Goal: Transaction & Acquisition: Purchase product/service

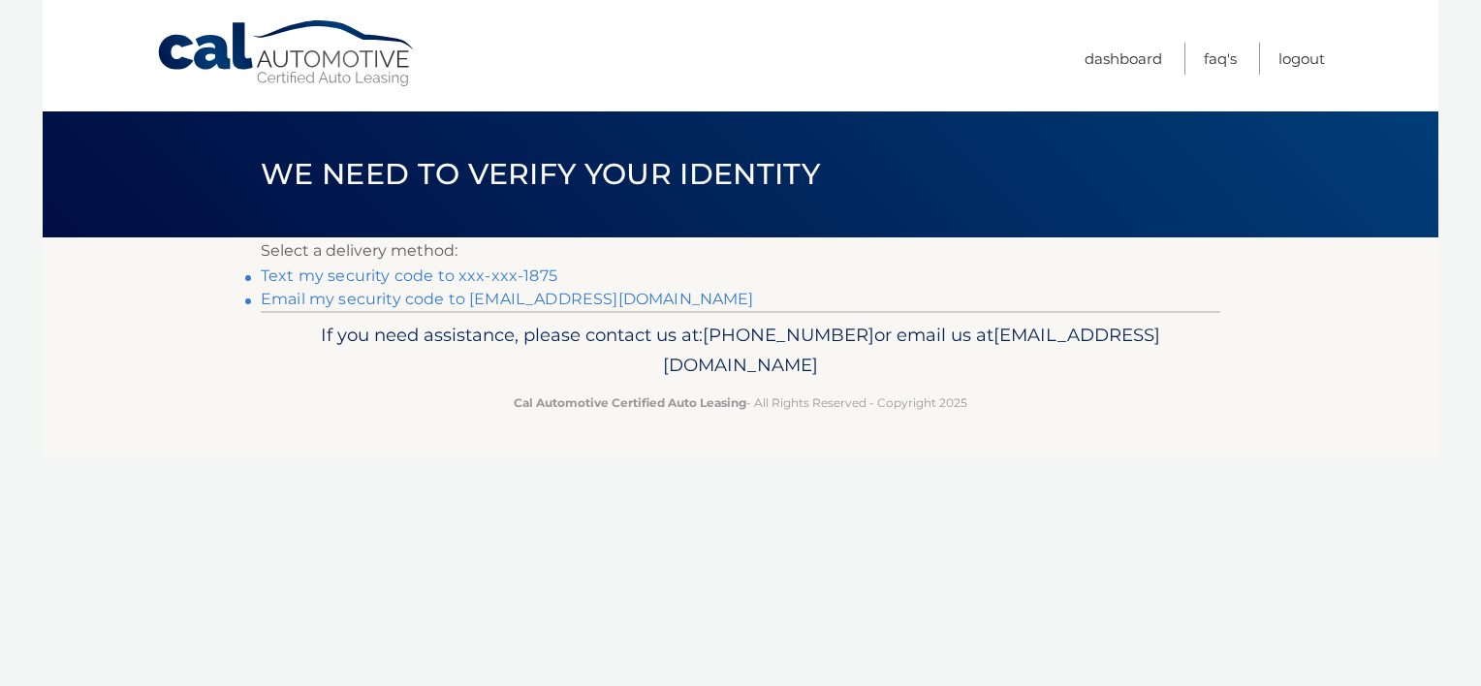
click at [504, 275] on link "Text my security code to xxx-xxx-1875" at bounding box center [409, 276] width 297 height 18
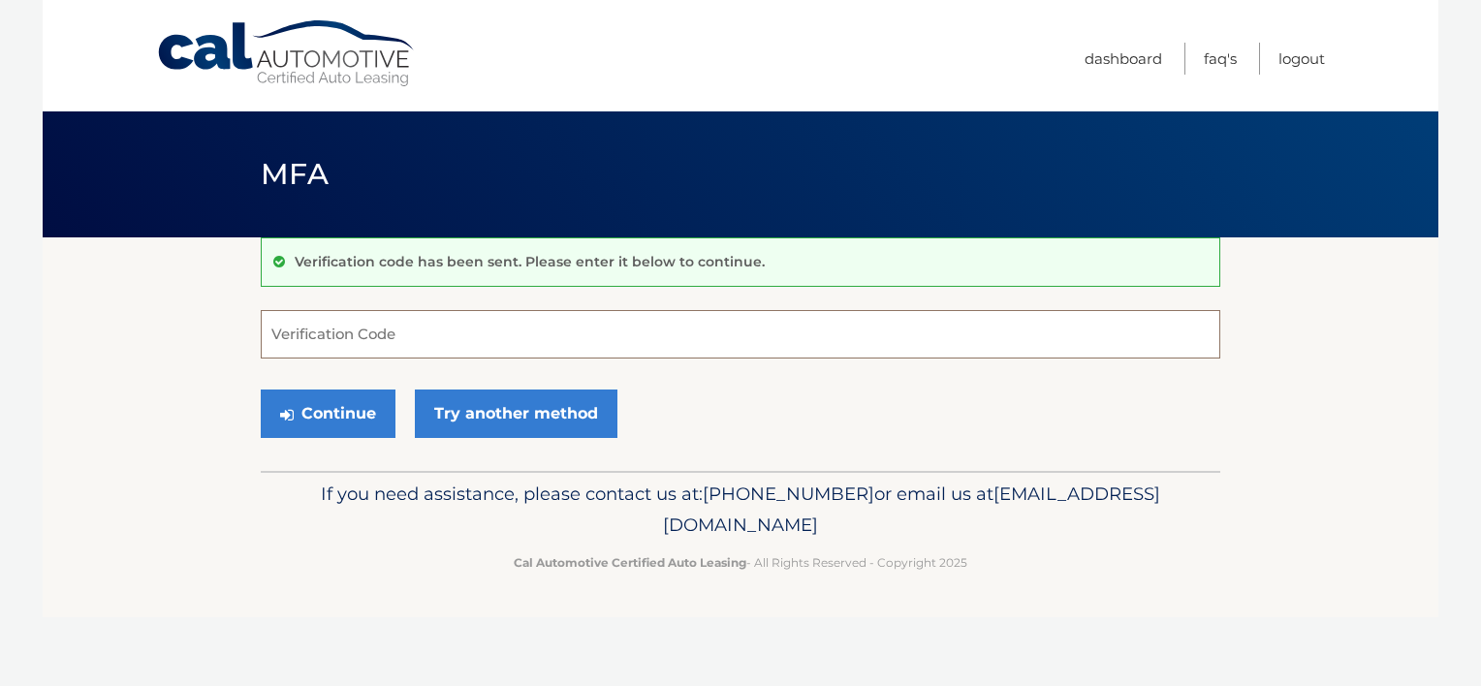
click at [425, 333] on input "Verification Code" at bounding box center [741, 334] width 960 height 48
type input "395843"
click at [261, 390] on button "Continue" at bounding box center [328, 414] width 135 height 48
click at [349, 407] on button "Continue" at bounding box center [328, 414] width 135 height 48
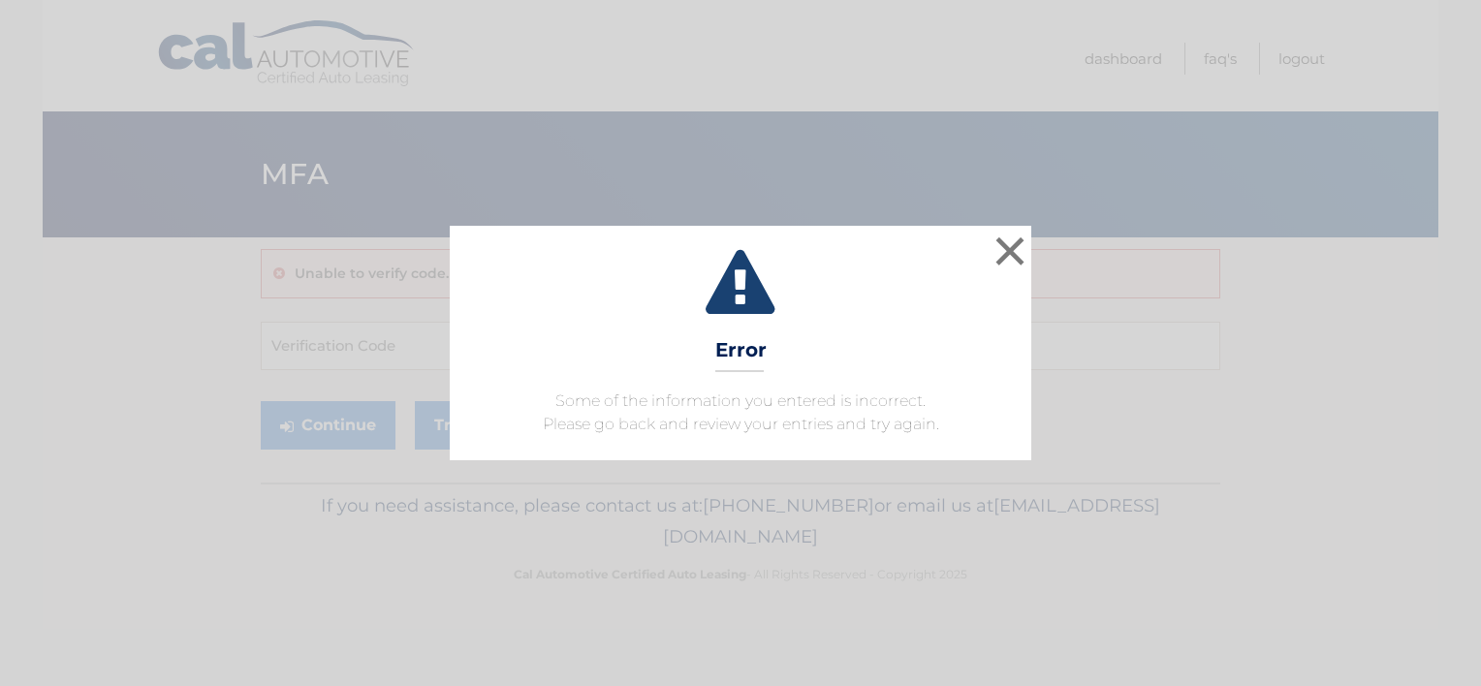
click at [341, 396] on div "× Error Some of the information you entered is incorrect. Please go back and re…" at bounding box center [741, 343] width 1466 height 235
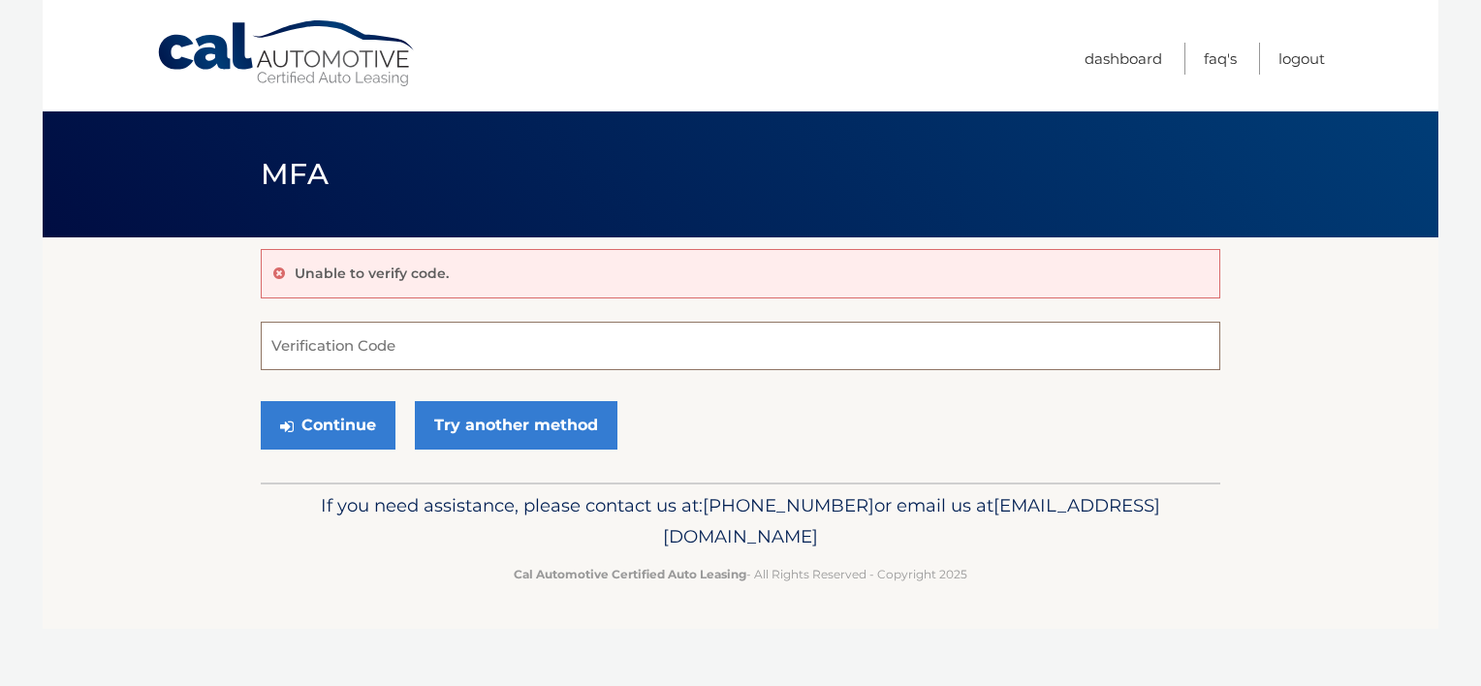
click at [373, 347] on input "Verification Code" at bounding box center [741, 346] width 960 height 48
type input "395843"
click at [319, 415] on button "Continue" at bounding box center [328, 425] width 135 height 48
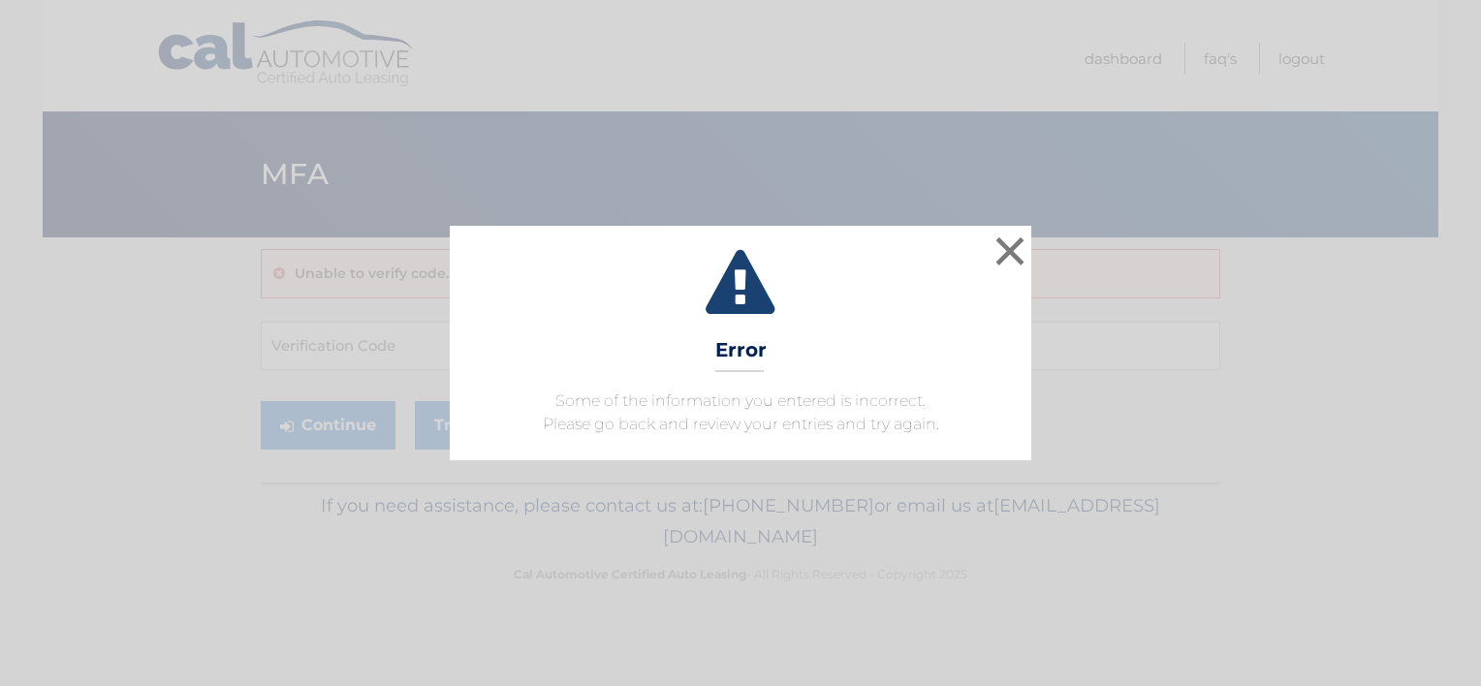
click at [1031, 244] on div "× Error Some of the information you entered is incorrect. Please go back and re…" at bounding box center [741, 343] width 582 height 235
click at [1020, 251] on button "×" at bounding box center [1010, 251] width 39 height 39
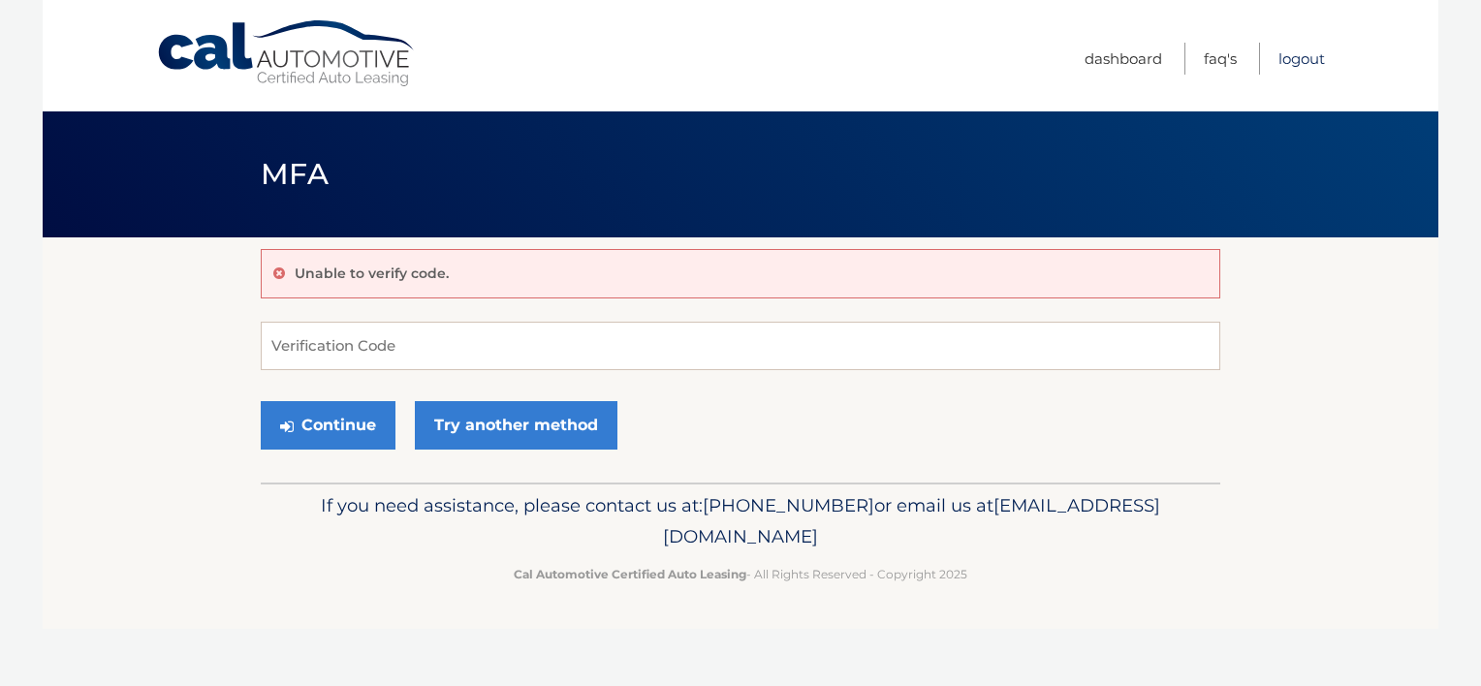
click at [1286, 61] on link "Logout" at bounding box center [1302, 59] width 47 height 32
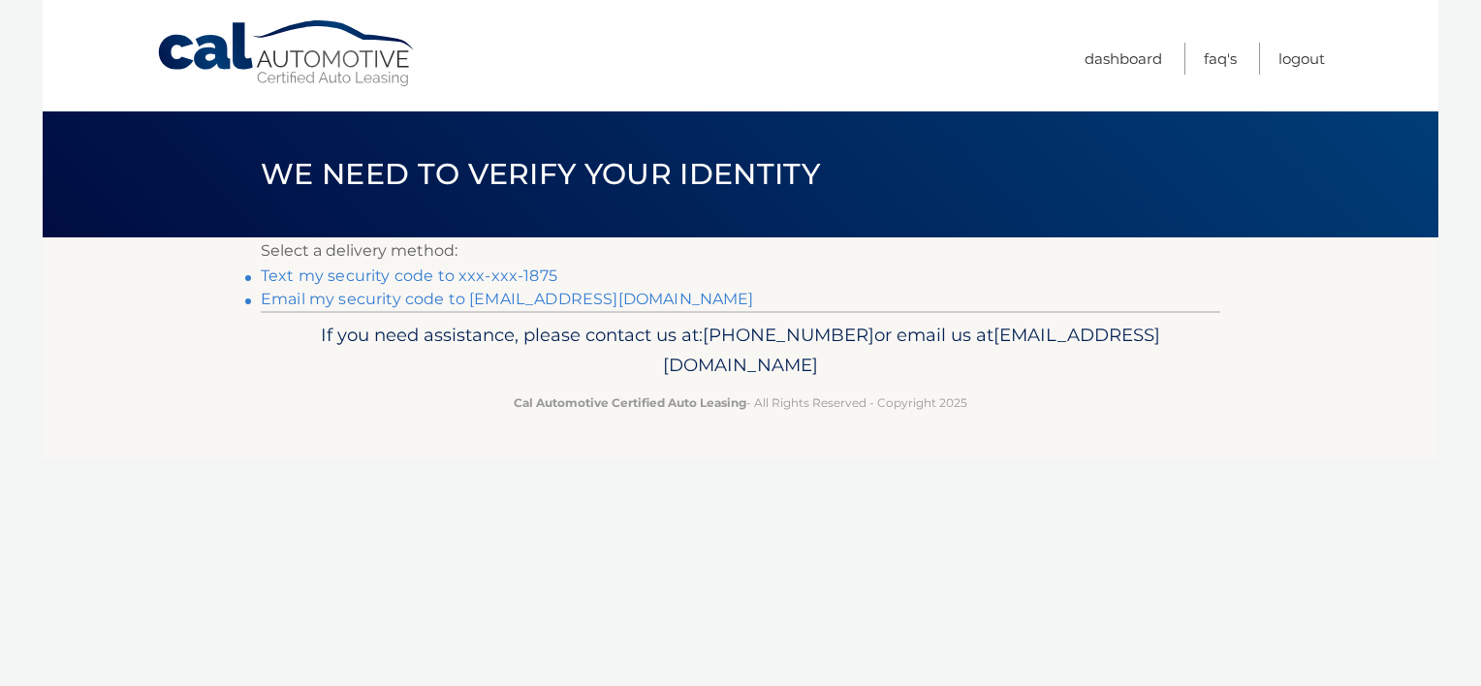
click at [337, 276] on link "Text my security code to xxx-xxx-1875" at bounding box center [409, 276] width 297 height 18
click at [403, 273] on link "Text my security code to xxx-xxx-1875" at bounding box center [409, 276] width 297 height 18
click at [406, 272] on link "Text my security code to xxx-xxx-1875" at bounding box center [409, 276] width 297 height 18
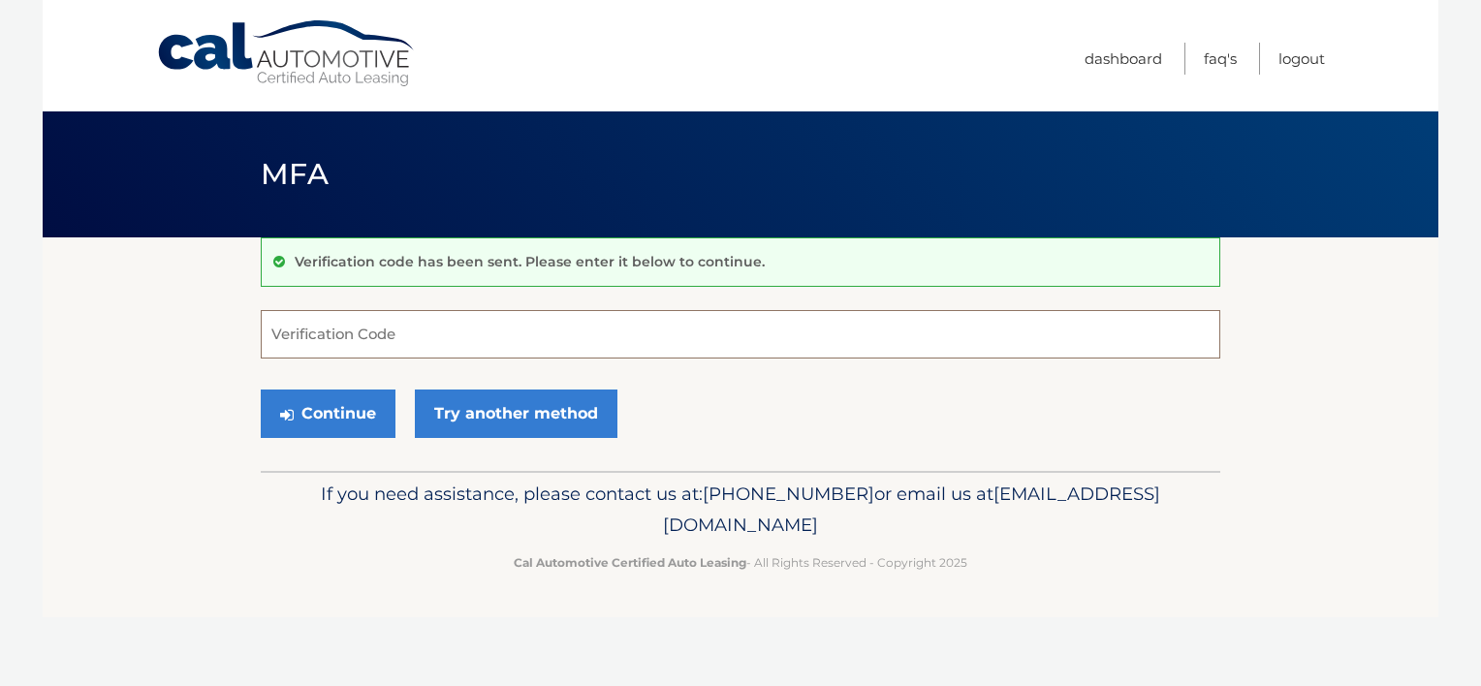
click at [397, 338] on input "Verification Code" at bounding box center [741, 334] width 960 height 48
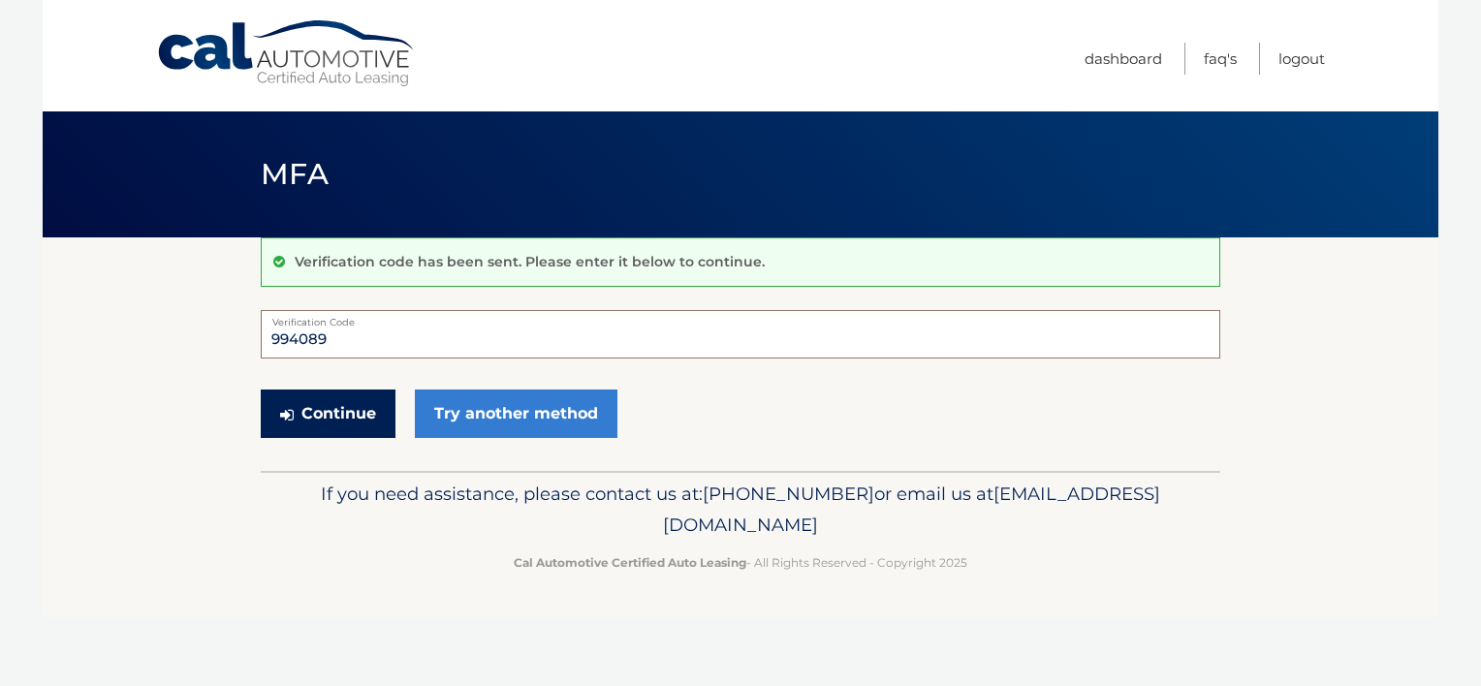
type input "994089"
click at [343, 411] on button "Continue" at bounding box center [328, 414] width 135 height 48
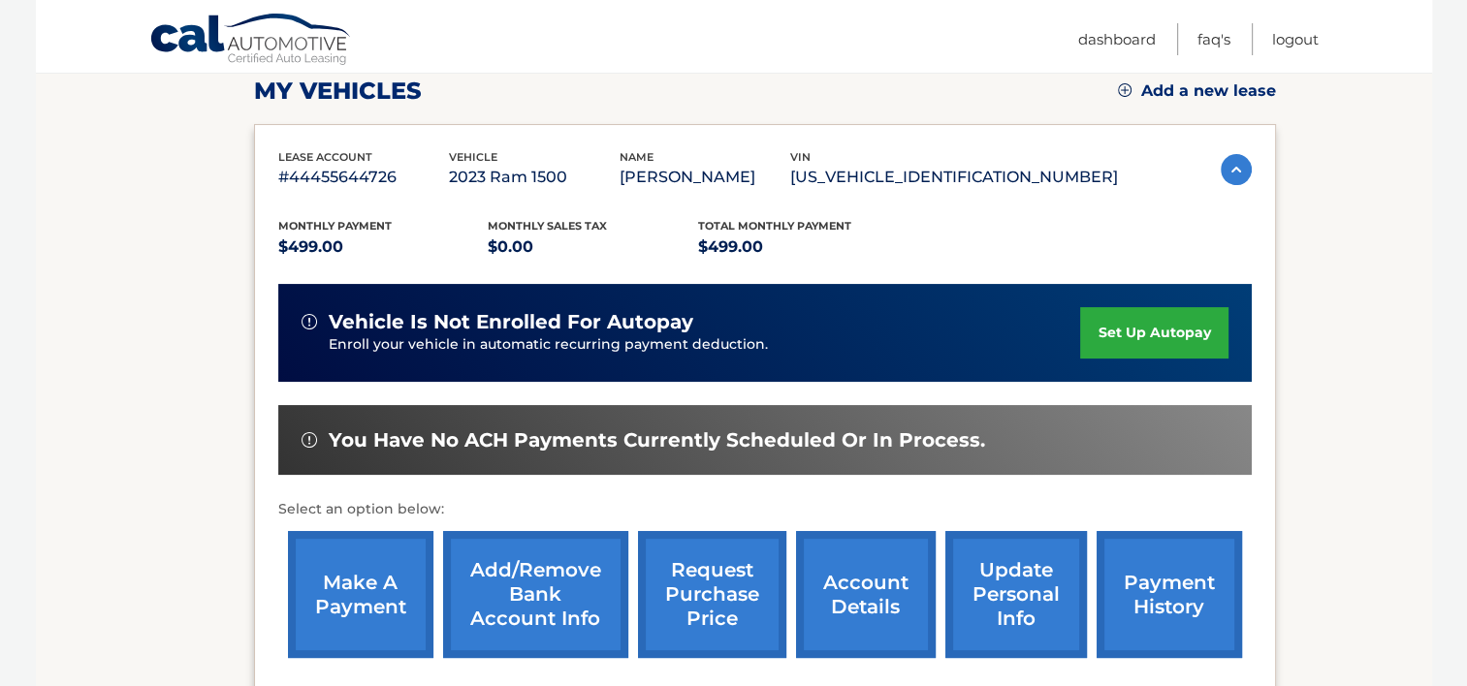
scroll to position [291, 0]
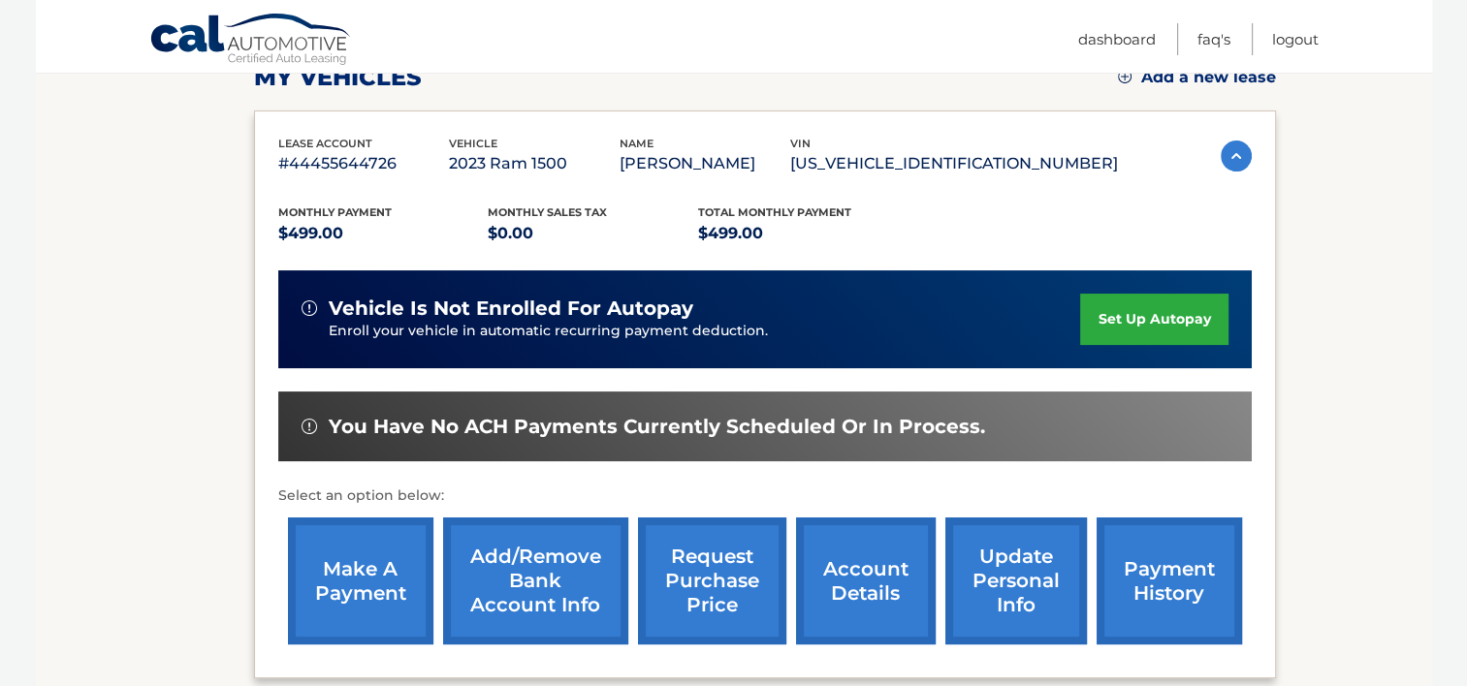
click at [325, 569] on link "make a payment" at bounding box center [360, 581] width 145 height 127
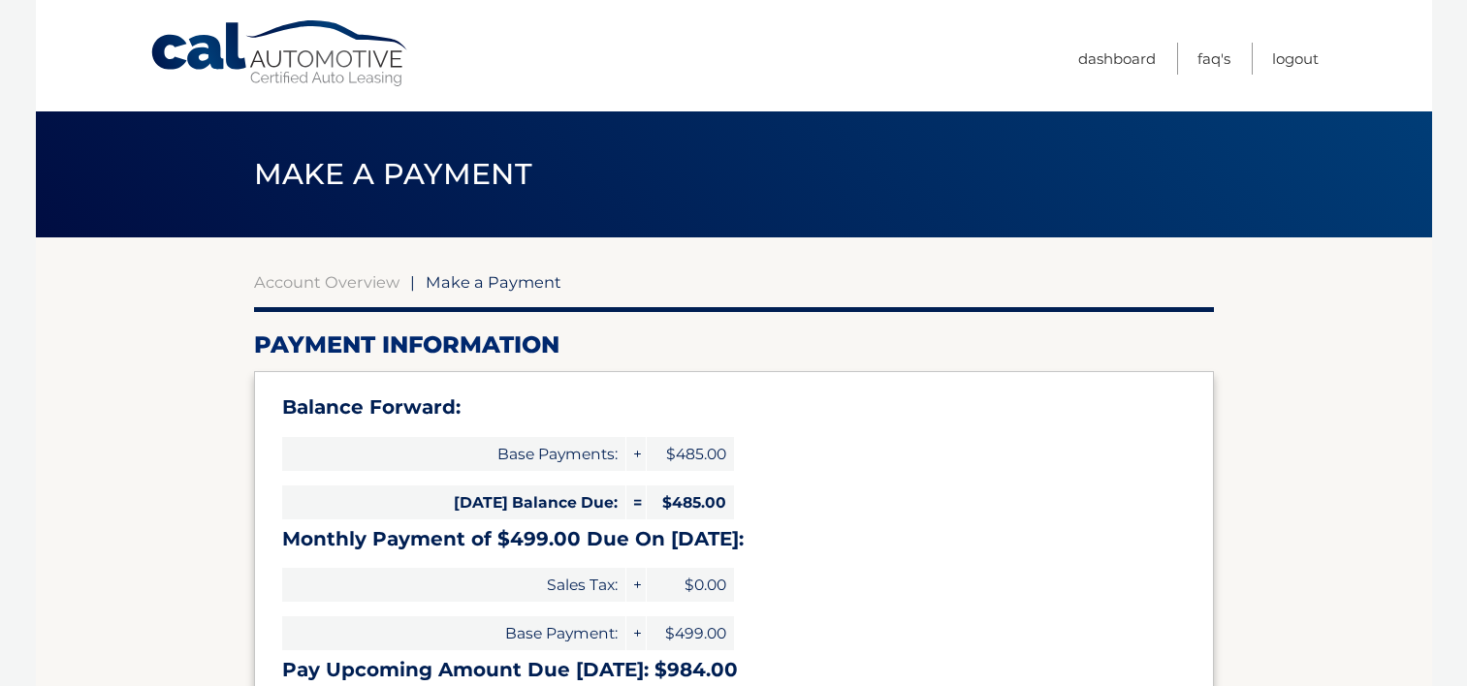
select select "ODU5MWNlODItMzdjMy00OTAxLWFjYTUtYTU5MDFiZDQ0ZTQz"
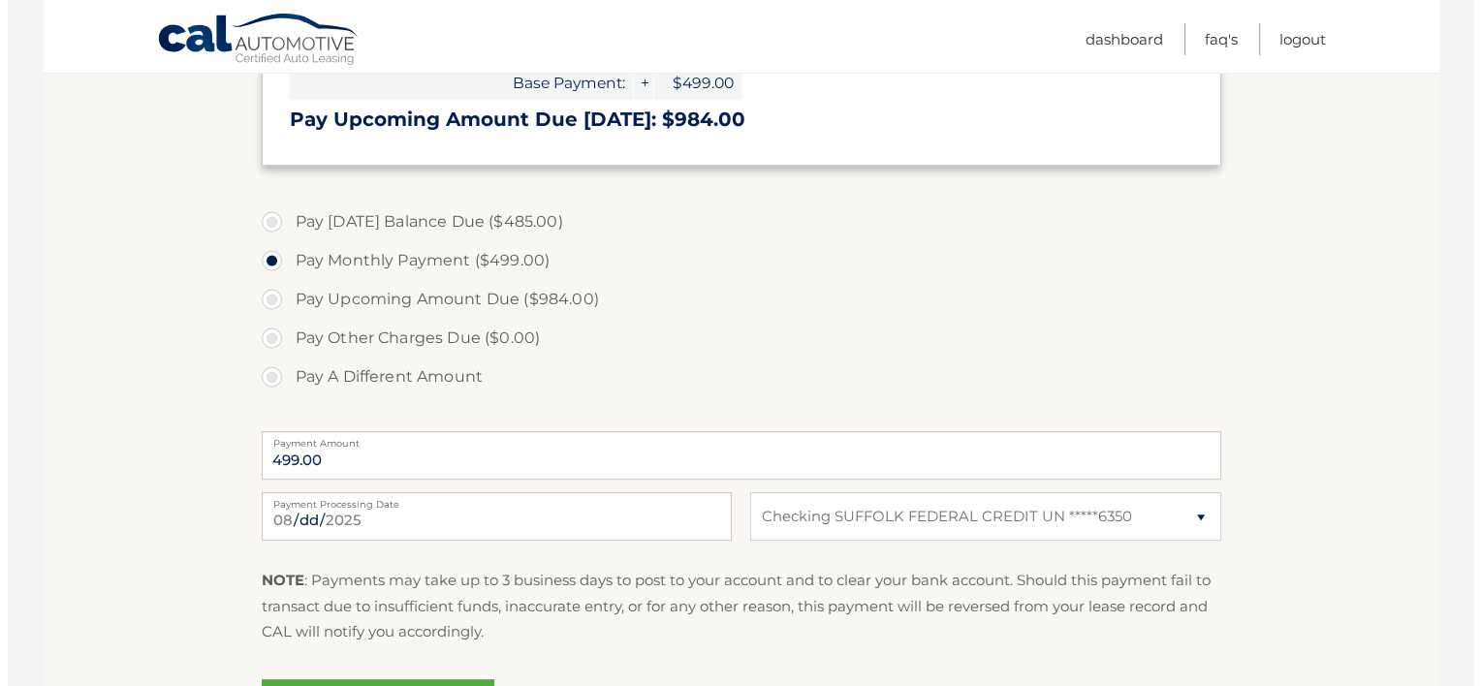
scroll to position [679, 0]
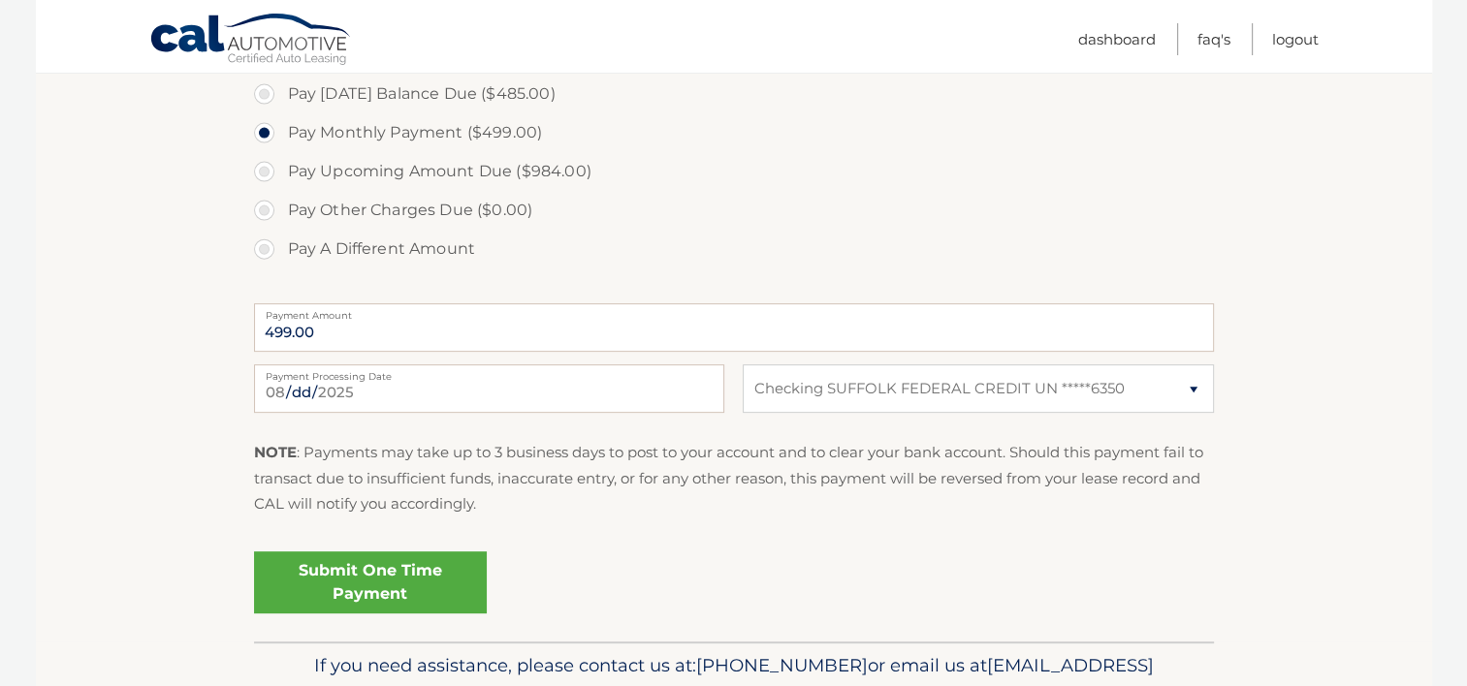
click at [408, 572] on link "Submit One Time Payment" at bounding box center [370, 583] width 233 height 62
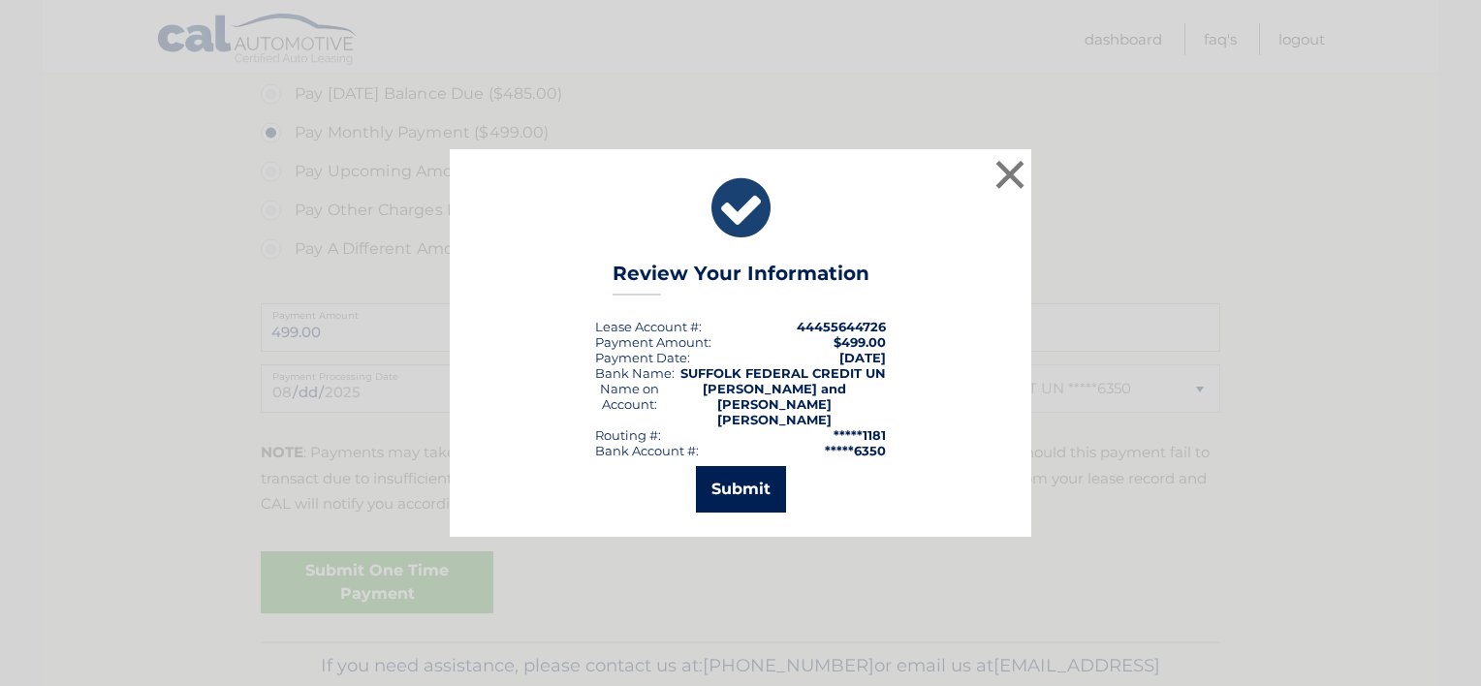
click at [729, 494] on button "Submit" at bounding box center [741, 489] width 90 height 47
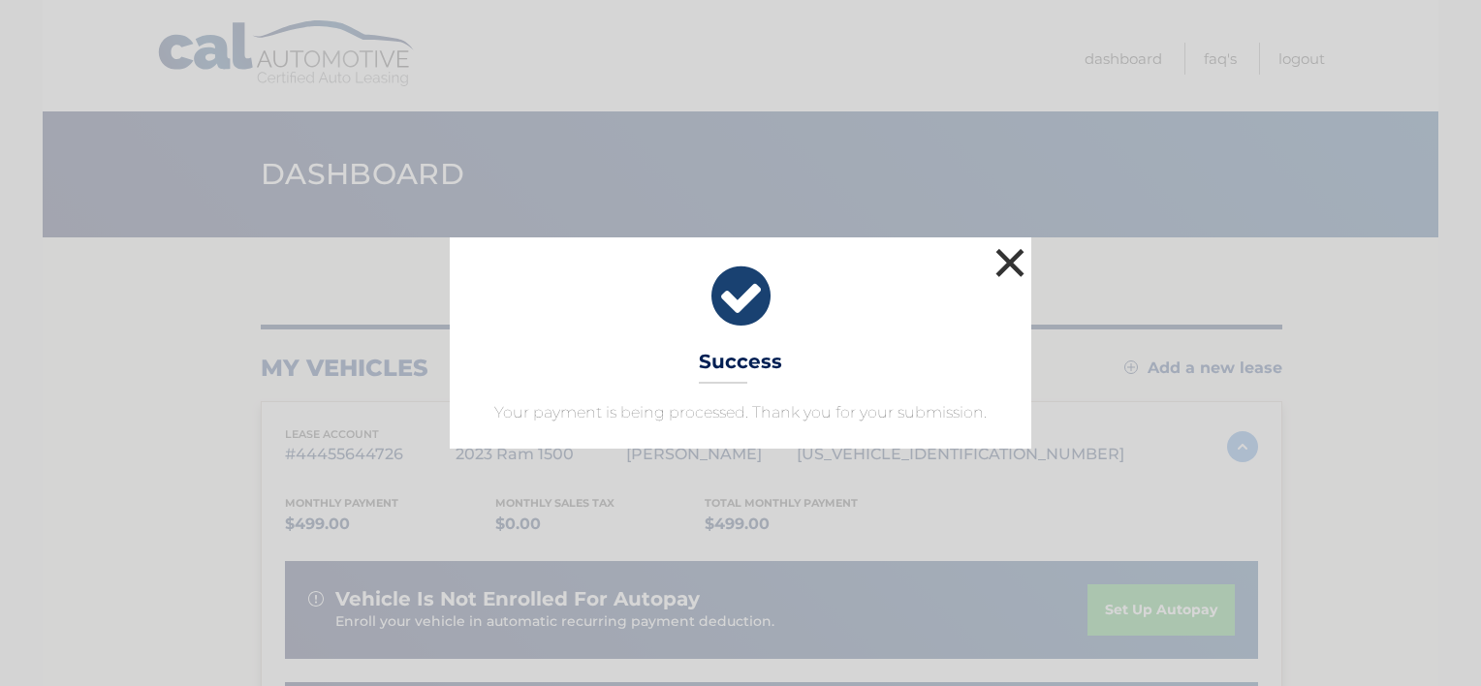
click at [1015, 266] on button "×" at bounding box center [1010, 262] width 39 height 39
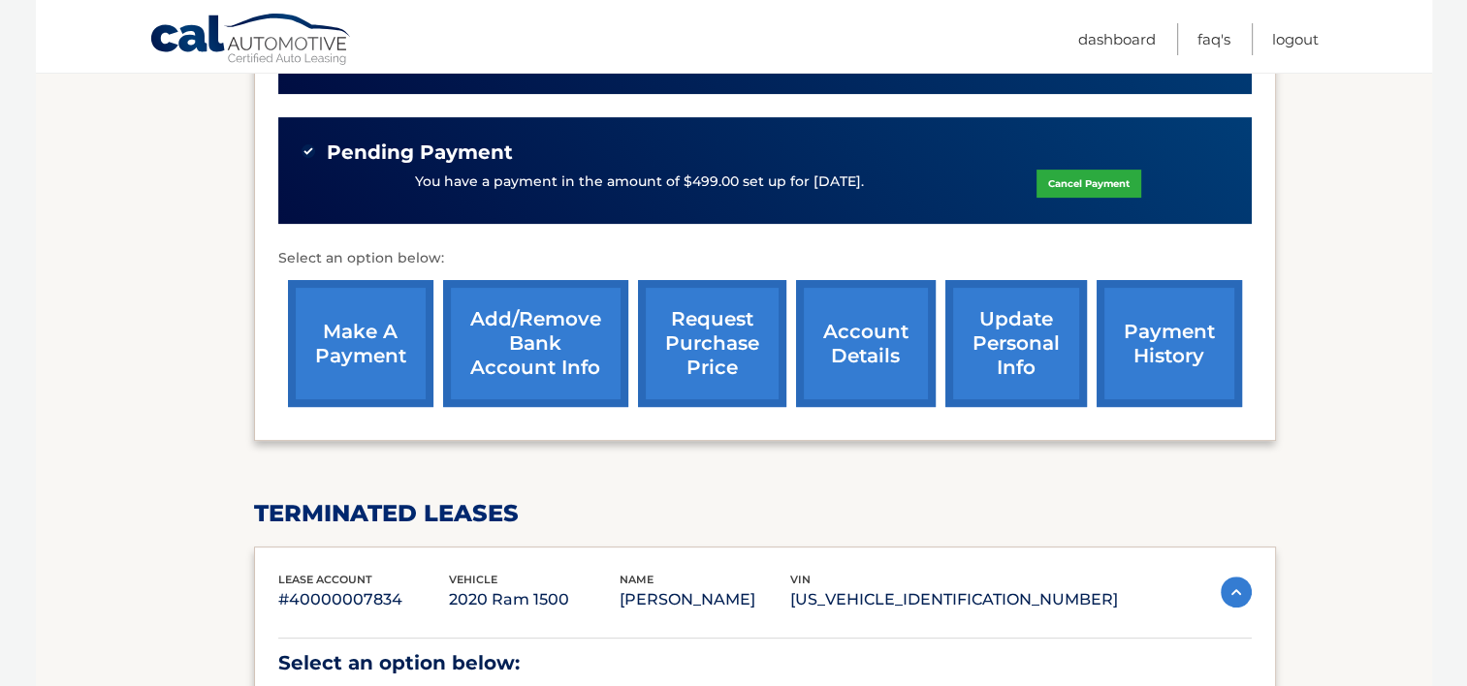
scroll to position [679, 0]
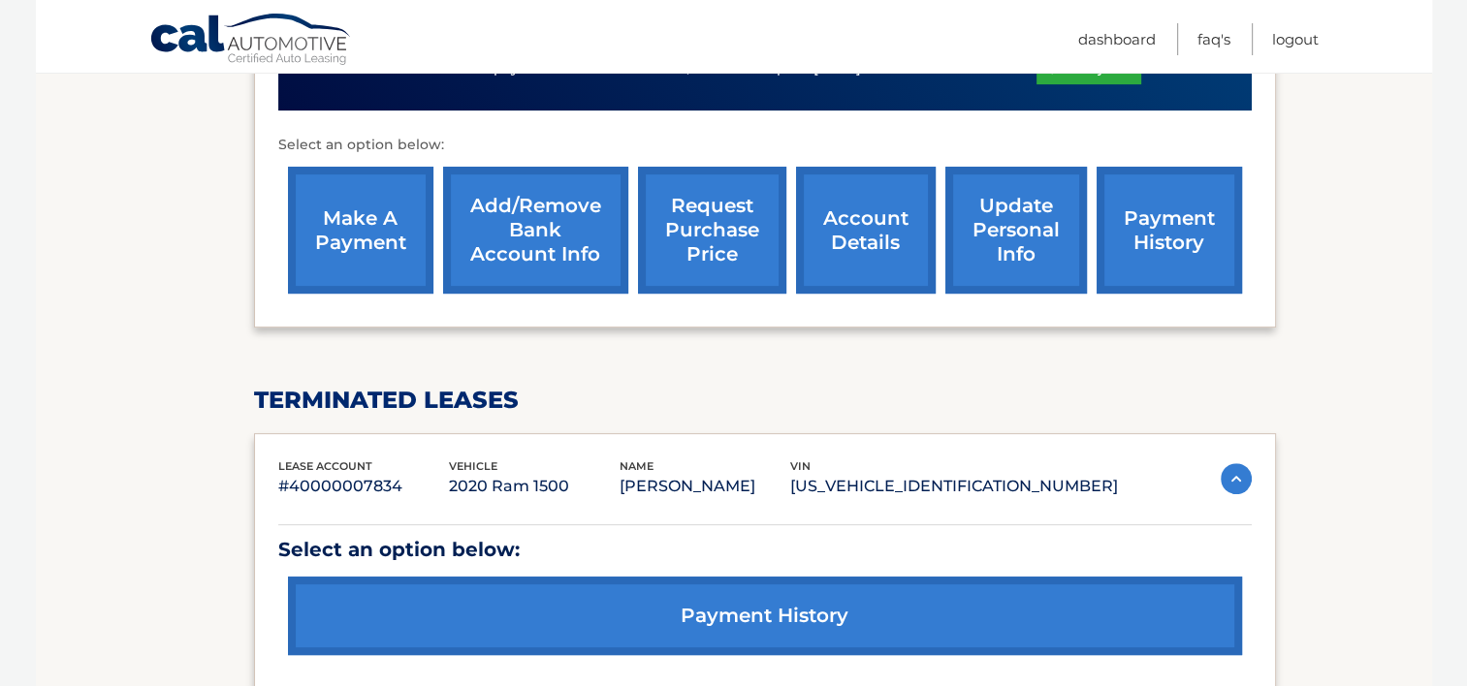
click at [1167, 209] on link "payment history" at bounding box center [1168, 230] width 145 height 127
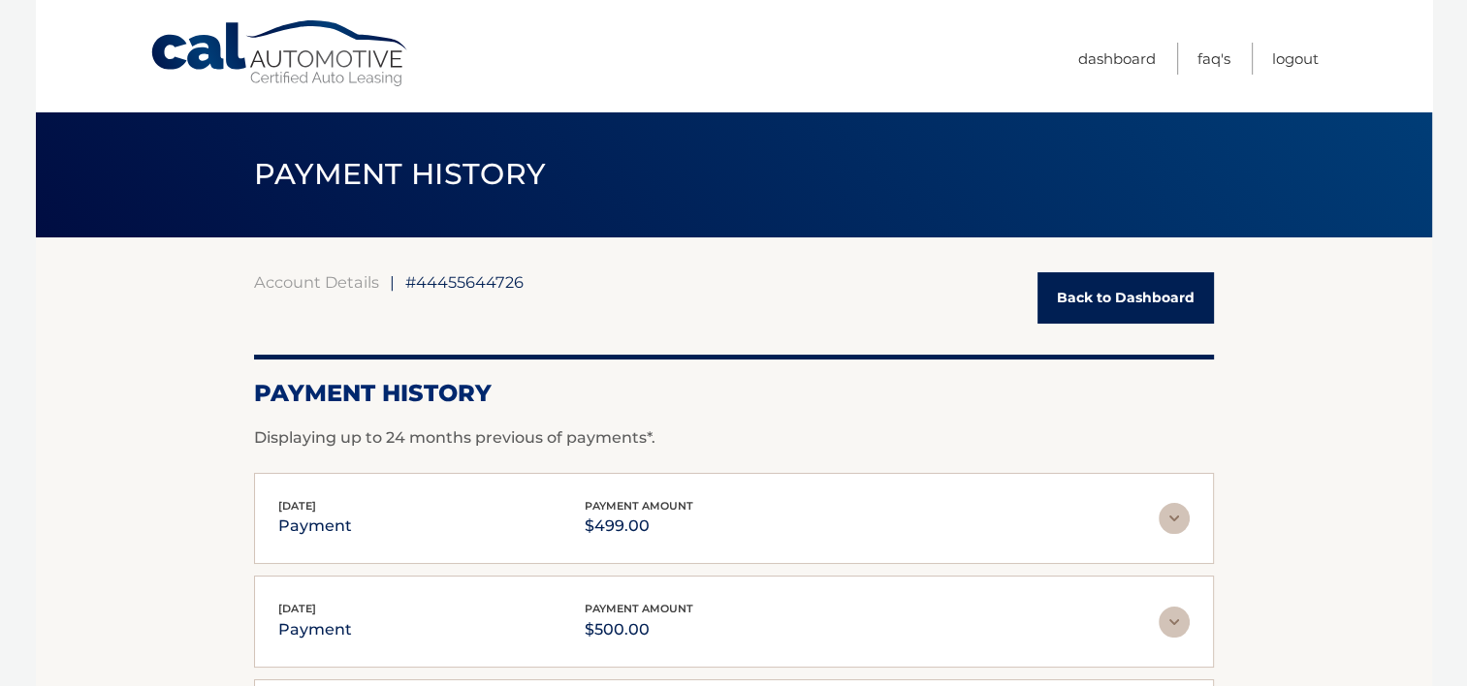
click at [1092, 293] on link "Back to Dashboard" at bounding box center [1125, 297] width 176 height 51
